Goal: Information Seeking & Learning: Learn about a topic

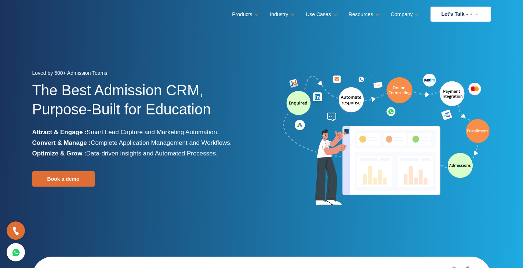
drag, startPoint x: 462, startPoint y: 60, endPoint x: 458, endPoint y: 59, distance: 3.7
click at [462, 60] on section "Loved by 500+ Admission Teams The Best Admission CRM, Purpose-Built for Educati…" at bounding box center [261, 137] width 523 height 275
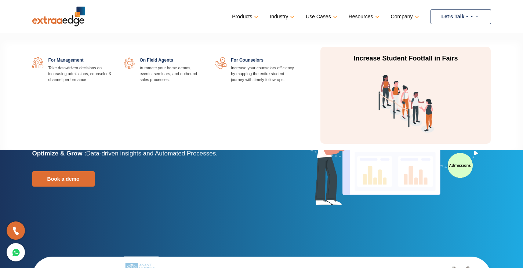
click at [112, 57] on link at bounding box center [112, 57] width 0 height 0
